Goal: Find specific page/section: Find specific page/section

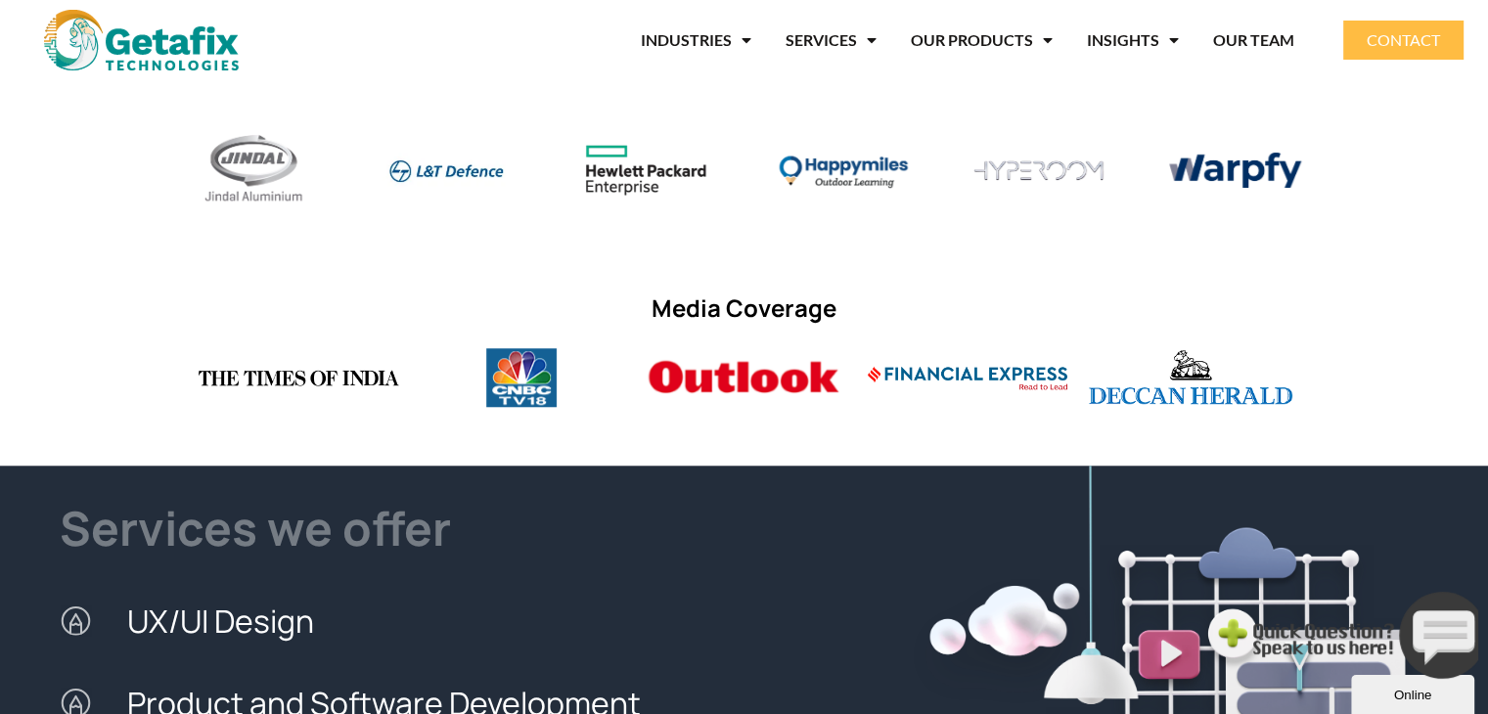
scroll to position [1370, 0]
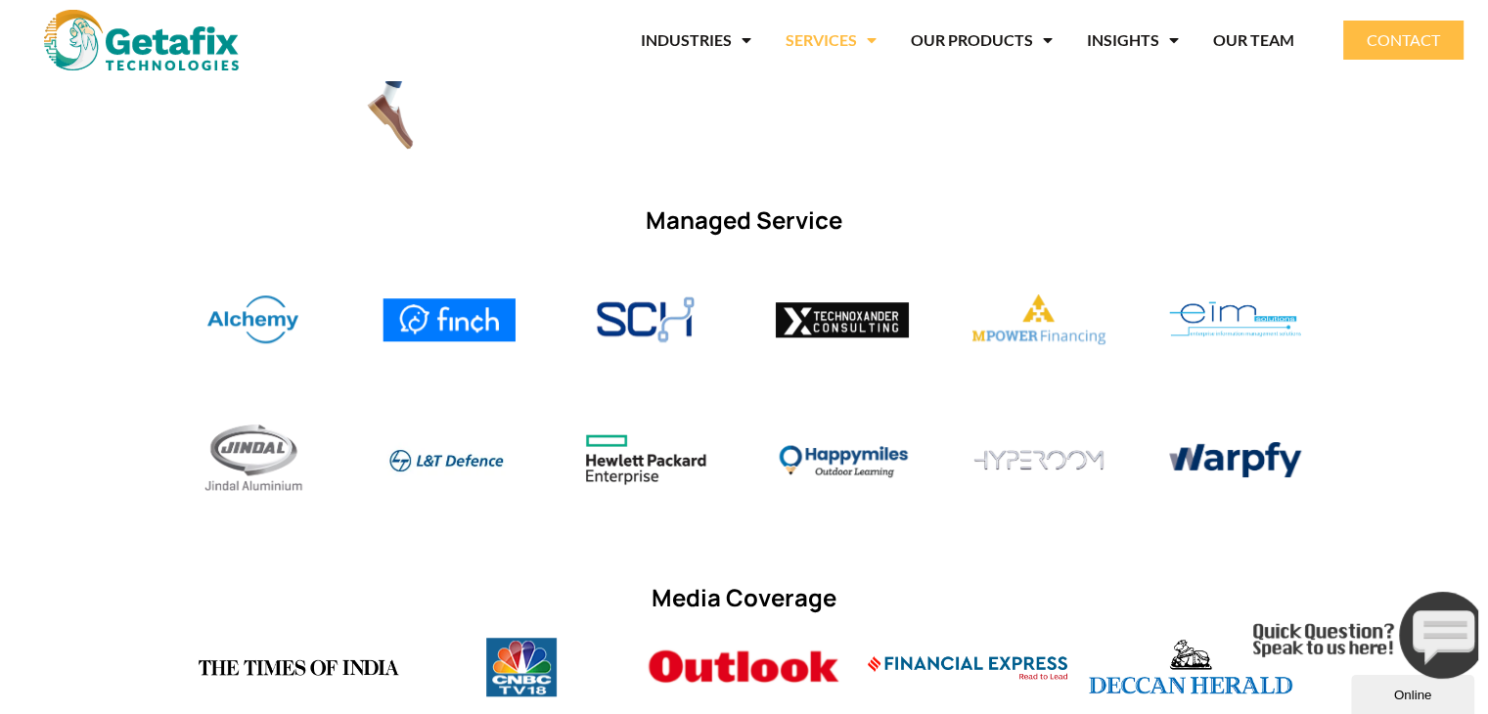
click at [873, 39] on span "Menu" at bounding box center [867, 40] width 20 height 35
